Goal: Find specific page/section: Find specific page/section

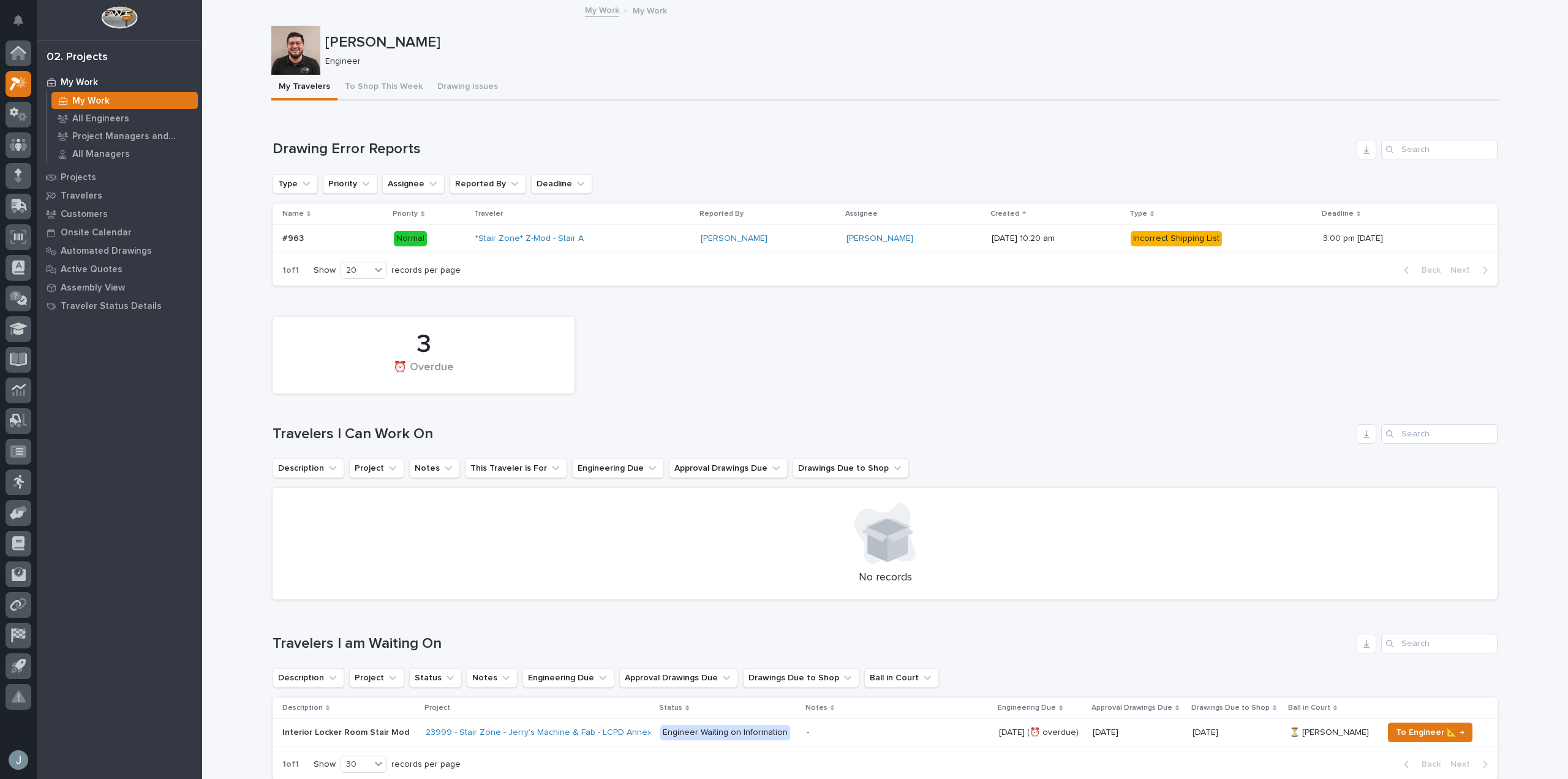
click at [93, 83] on p "My Work" at bounding box center [78, 83] width 37 height 11
click at [117, 112] on div "All Engineers" at bounding box center [124, 119] width 146 height 17
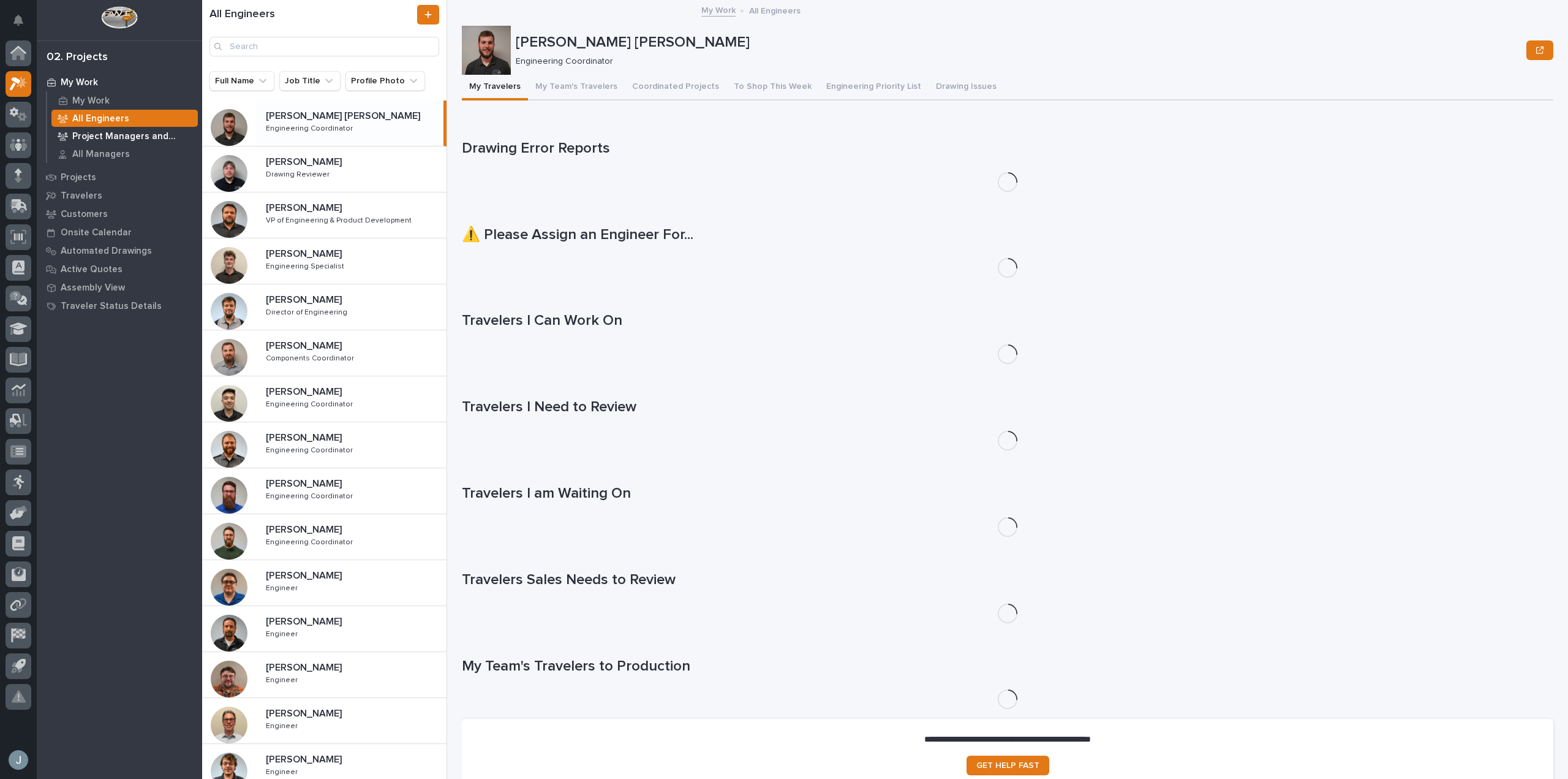
click at [105, 128] on div "Project Managers and Engineers" at bounding box center [124, 136] width 146 height 17
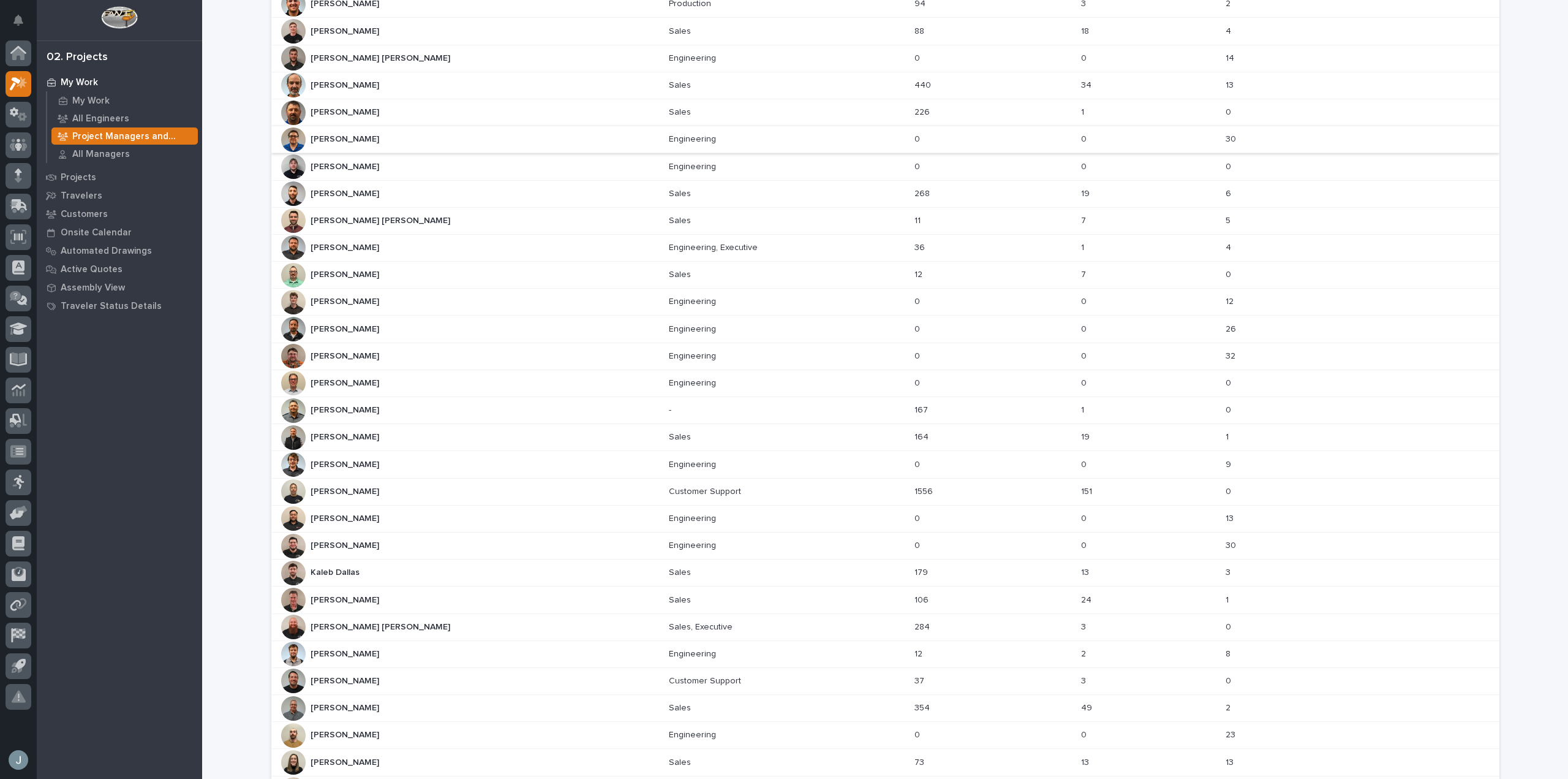
scroll to position [122, 0]
click at [372, 115] on div "[PERSON_NAME] [PERSON_NAME]" at bounding box center [471, 111] width 379 height 25
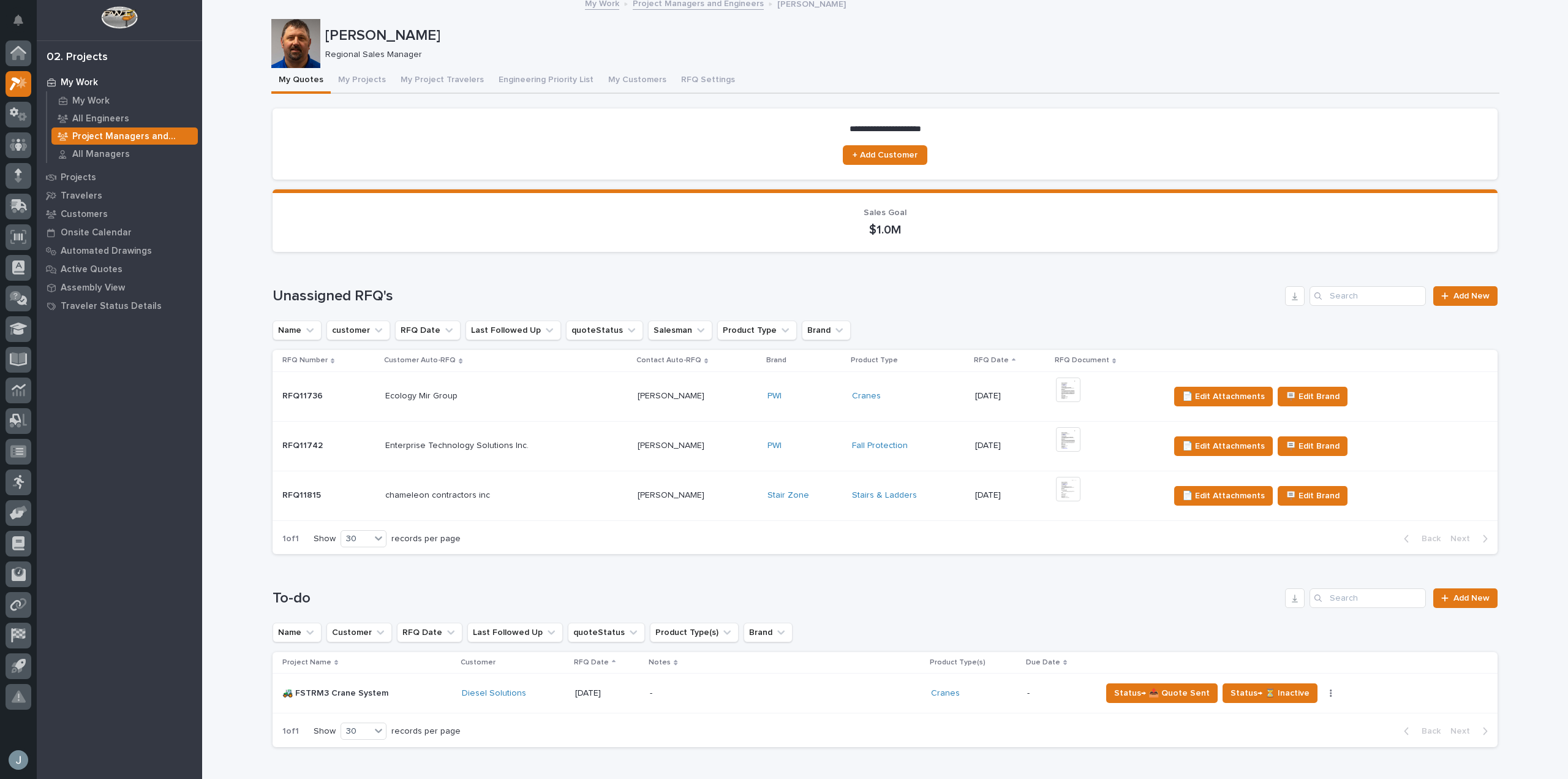
scroll to position [51, 0]
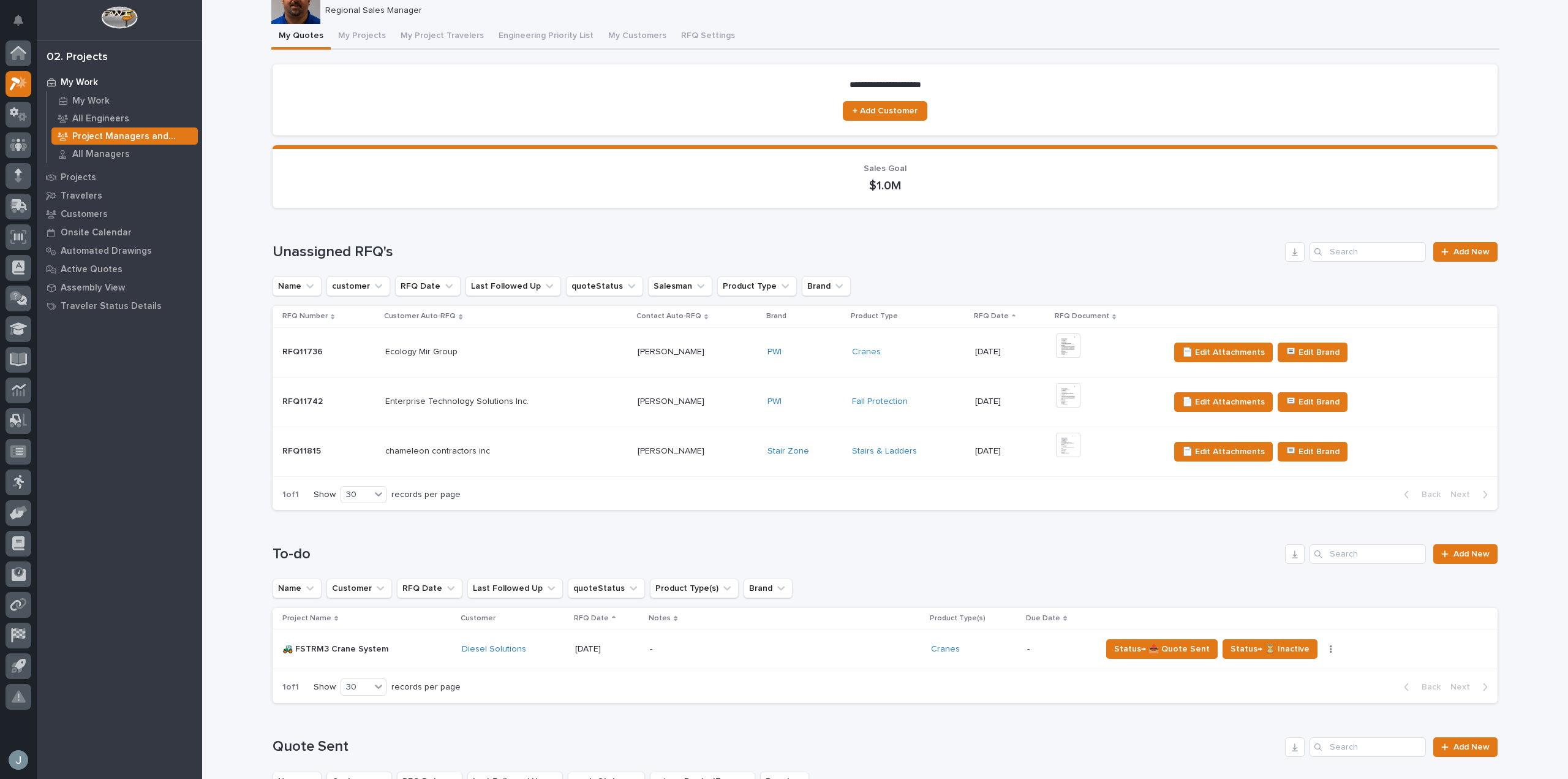
click at [1087, 226] on div "Loading... Saving… Unassigned RFQ's Add New Name customer RFQ Date Last Followe…" at bounding box center [885, 368] width 1226 height 302
